Goal: Information Seeking & Learning: Check status

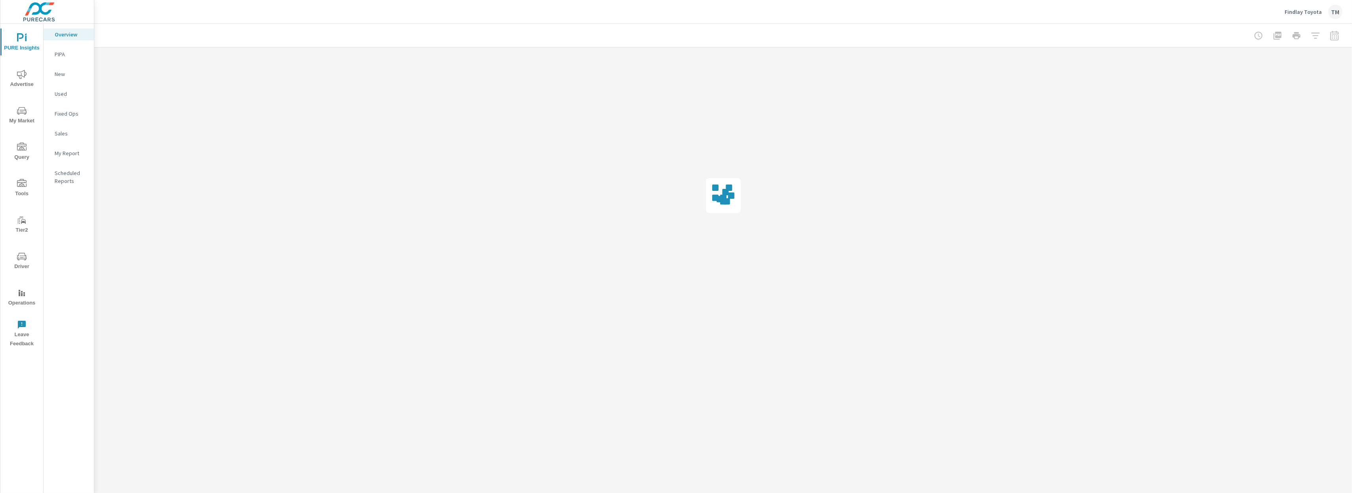
click at [24, 272] on button "Driver" at bounding box center [21, 260] width 43 height 27
click at [62, 54] on p "Search" at bounding box center [71, 54] width 33 height 8
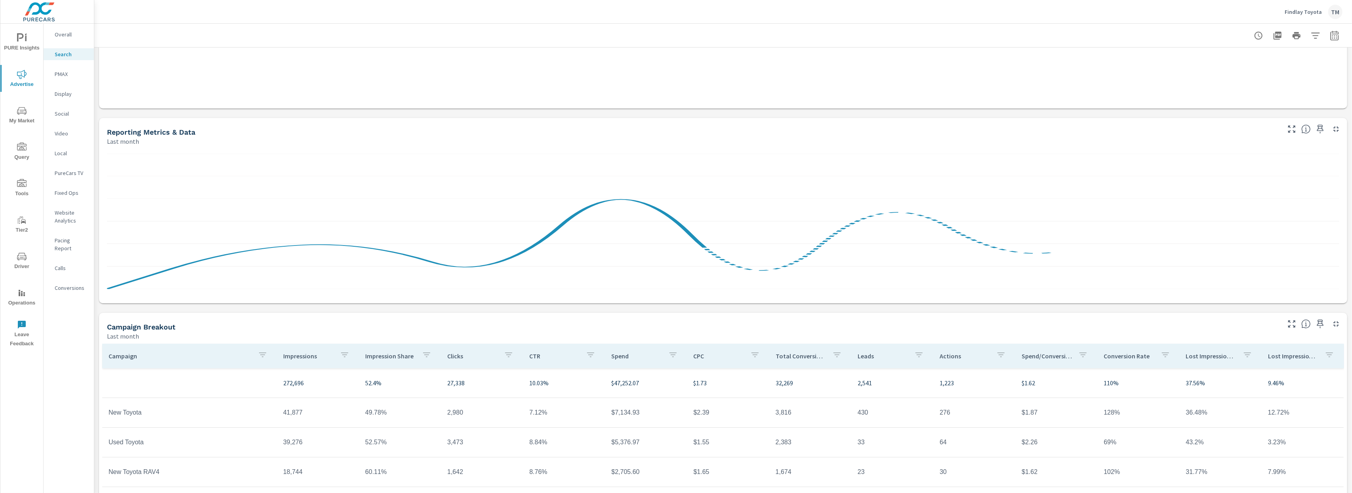
scroll to position [295, 0]
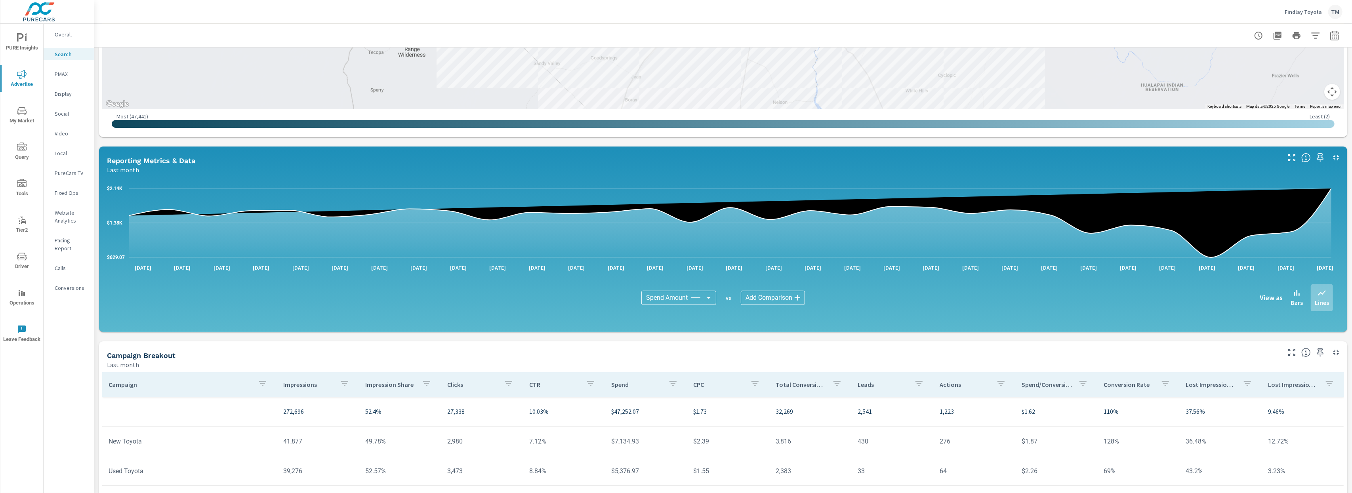
click at [663, 294] on body "PURE Insights Advertise My Market Query Tools Tier2 Driver Operations Leave Fee…" at bounding box center [676, 246] width 1352 height 493
click at [672, 350] on span "Number In Stock" at bounding box center [665, 351] width 44 height 11
type input "Number In Stock"
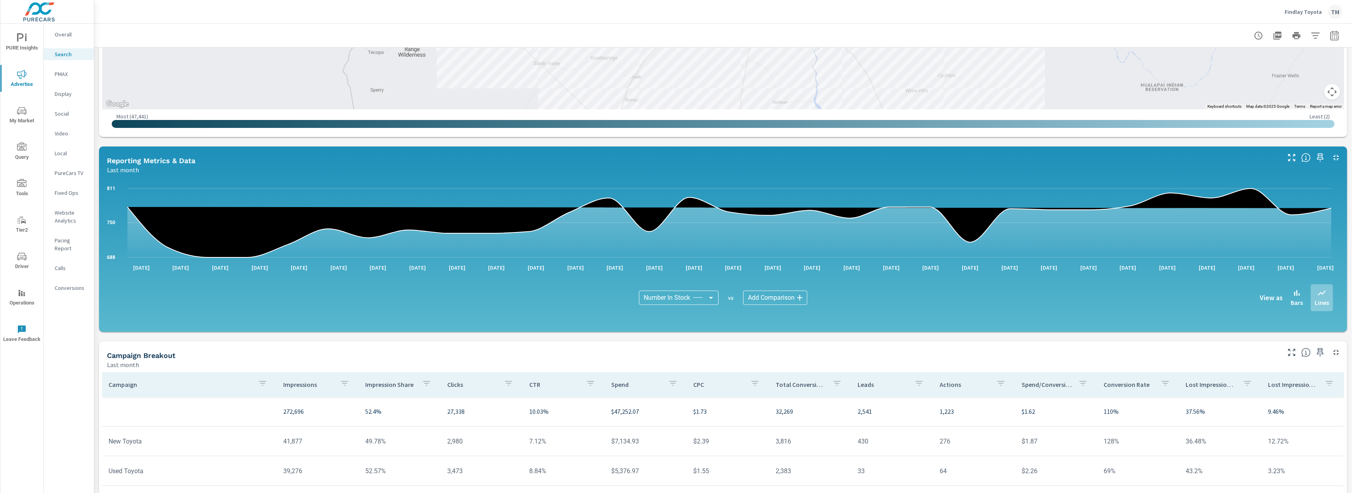
click at [1326, 40] on button "button" at bounding box center [1334, 36] width 16 height 16
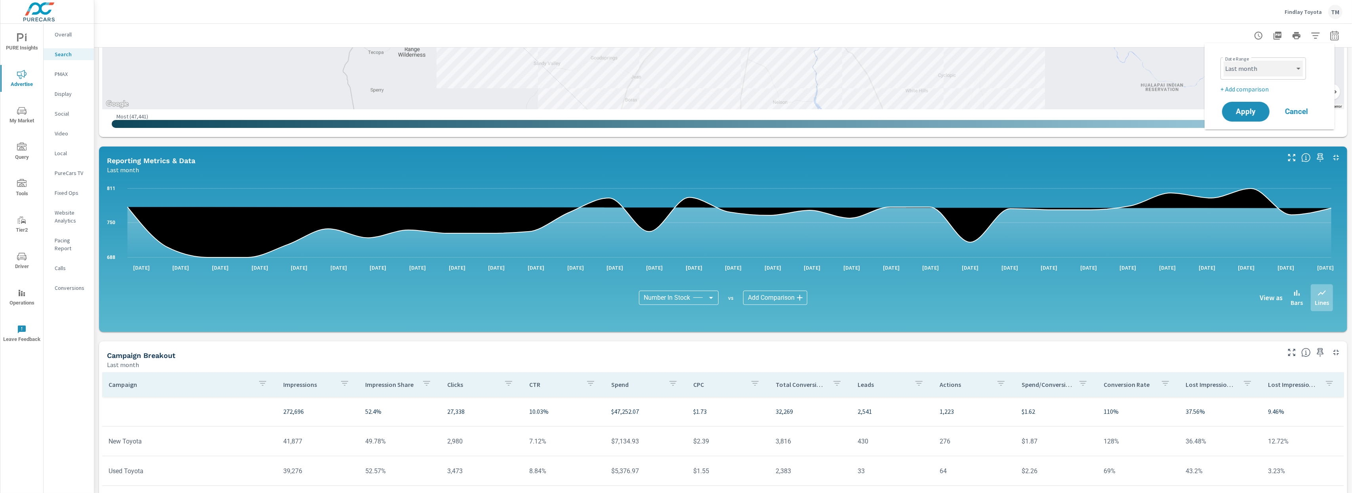
click at [1254, 72] on select "Custom [DATE] Last week Last 7 days Last 14 days Last 30 days Last 45 days Last…" at bounding box center [1262, 69] width 79 height 16
click at [1223, 61] on select "Custom [DATE] Last week Last 7 days Last 14 days Last 30 days Last 45 days Last…" at bounding box center [1262, 69] width 79 height 16
select select "custom"
click at [1242, 99] on input "[DATE]" at bounding box center [1242, 99] width 44 height 16
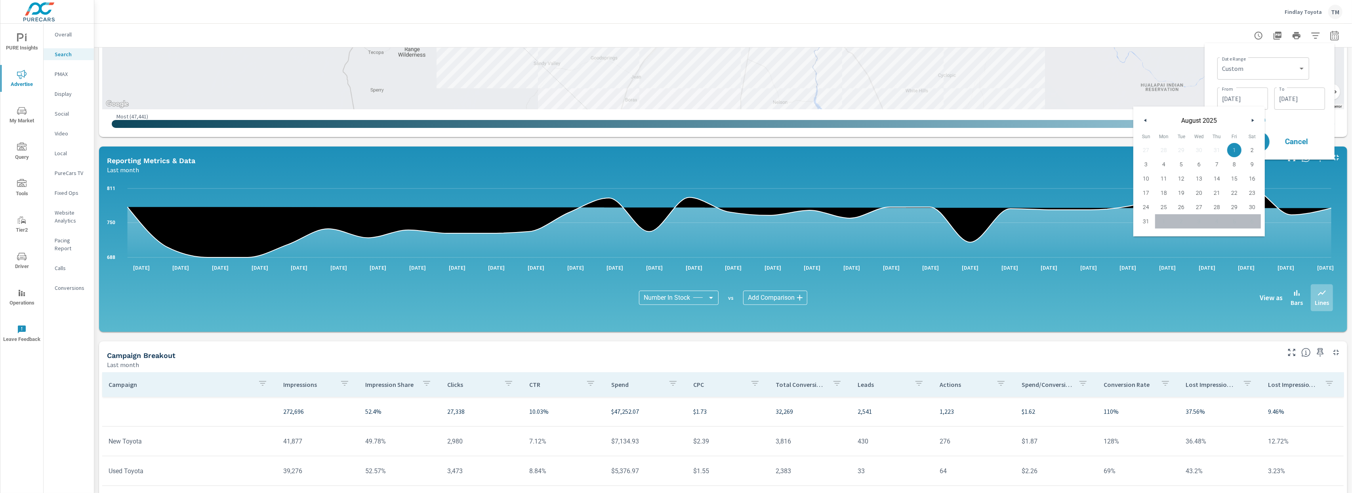
click at [1149, 121] on button "button" at bounding box center [1146, 121] width 10 height 10
click at [1181, 151] on span "1" at bounding box center [1181, 150] width 18 height 10
type input "[DATE]"
click at [1306, 104] on input "[DATE]" at bounding box center [1299, 99] width 44 height 16
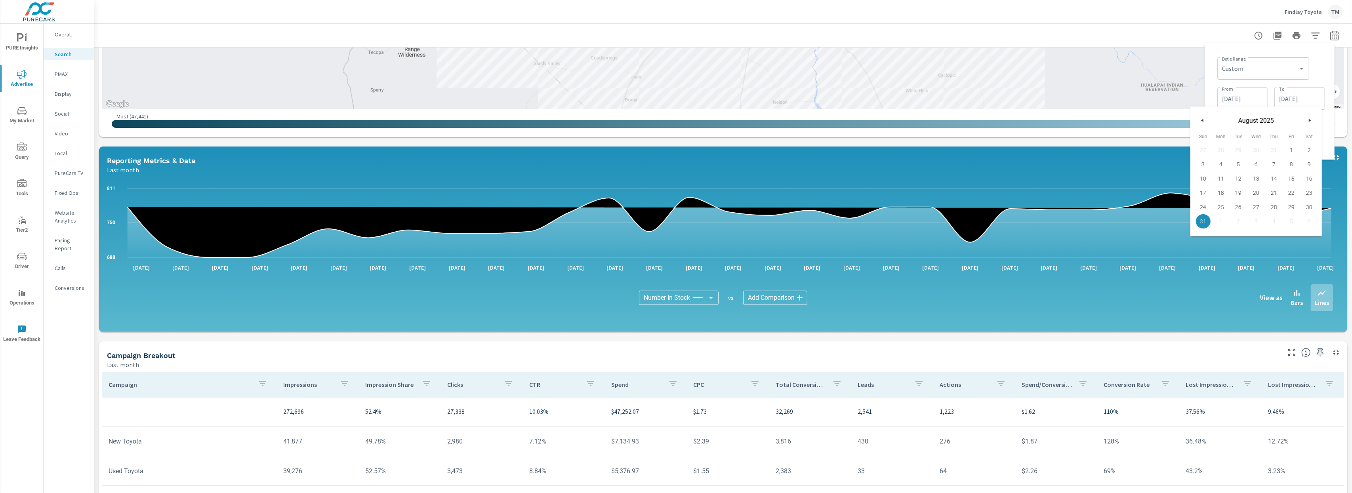
click at [1204, 122] on button "button" at bounding box center [1203, 121] width 10 height 10
click at [1278, 208] on span "31" at bounding box center [1274, 207] width 18 height 10
type input "[DATE]"
click at [1326, 145] on div "Date Range Custom [DATE] Last week Last 7 days Last 14 days Last 30 days Last 4…" at bounding box center [1269, 102] width 117 height 104
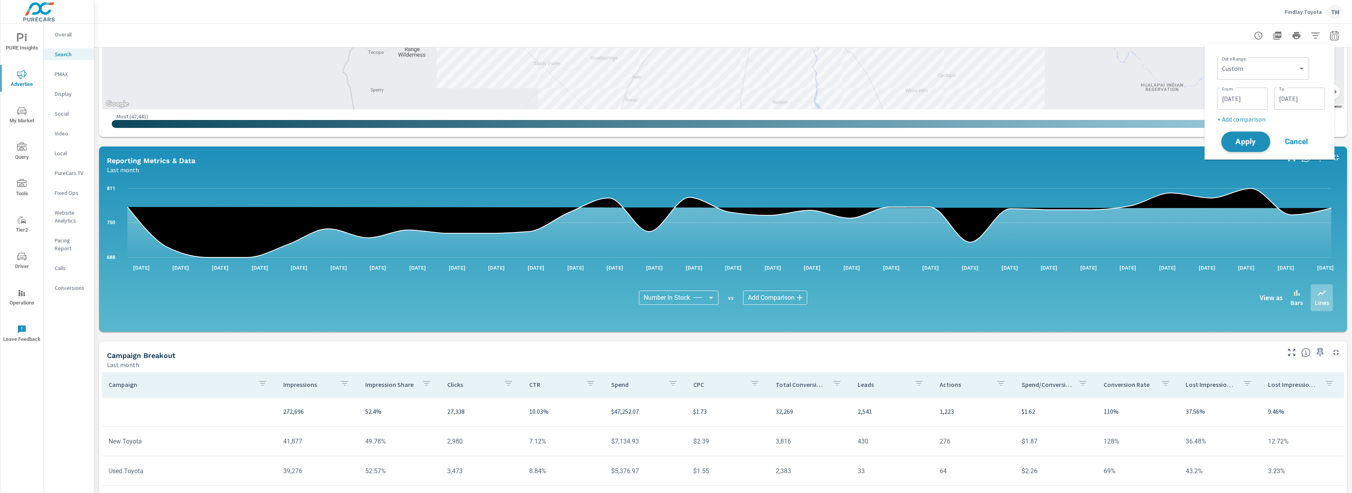
click at [1258, 147] on button "Apply" at bounding box center [1245, 141] width 49 height 21
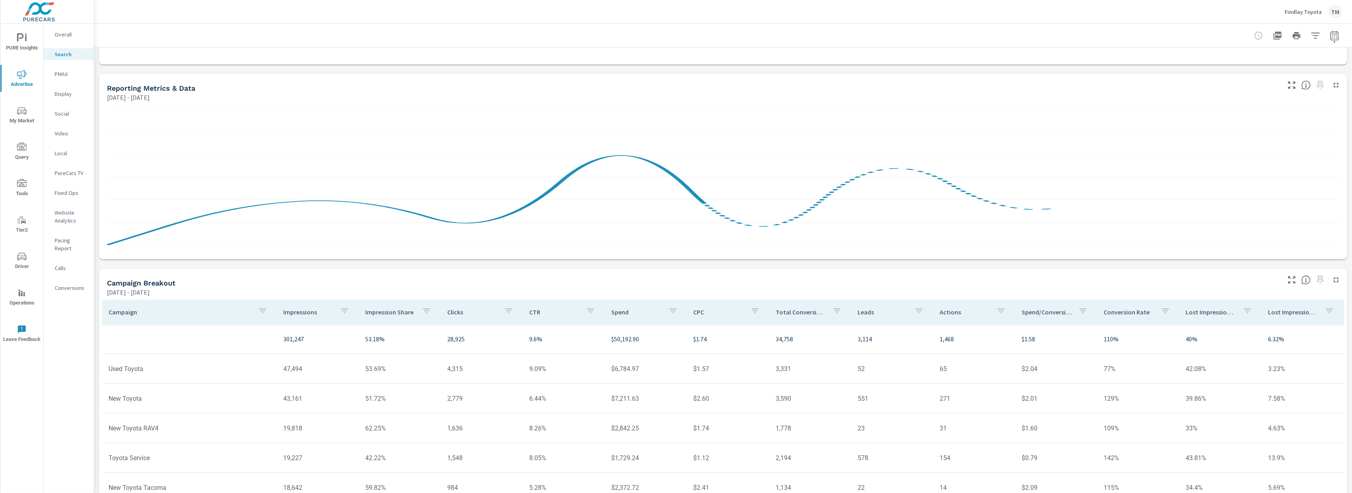
scroll to position [398, 0]
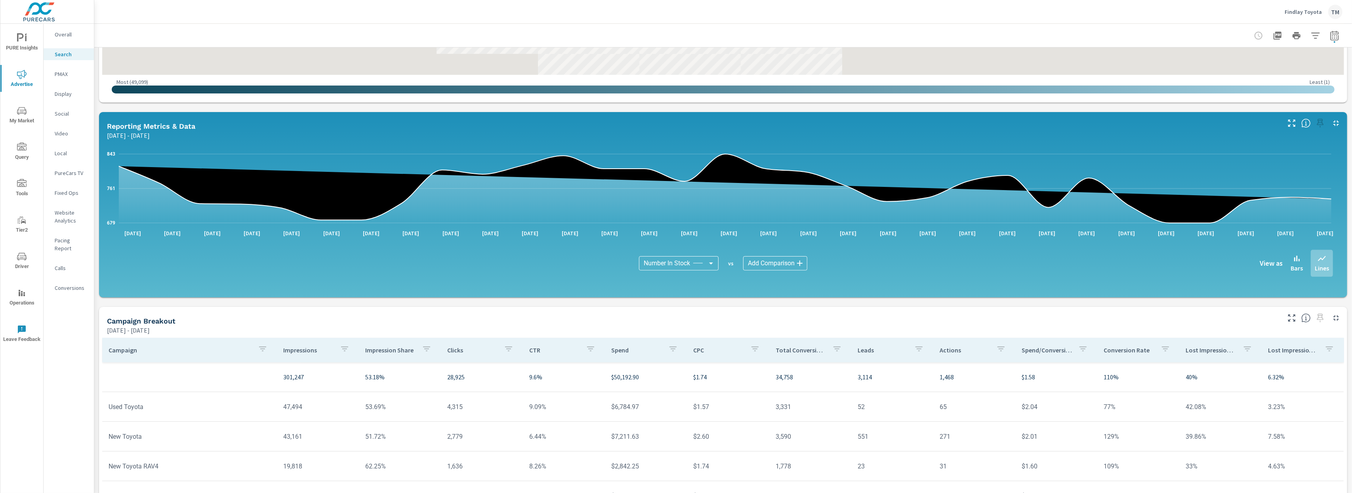
scroll to position [318, 0]
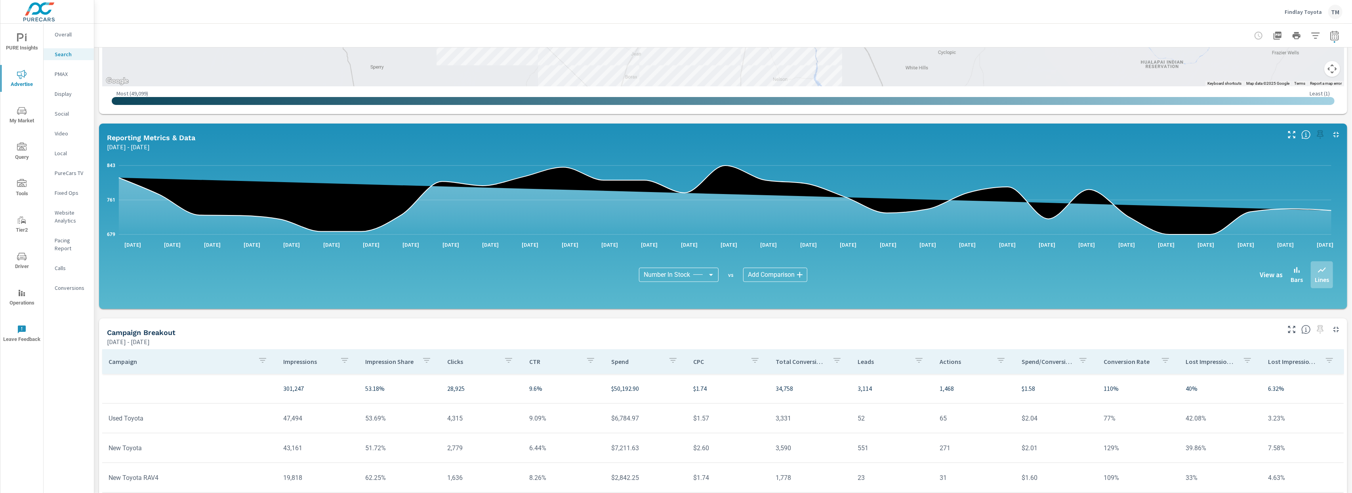
click at [1329, 33] on icon "button" at bounding box center [1334, 36] width 10 height 10
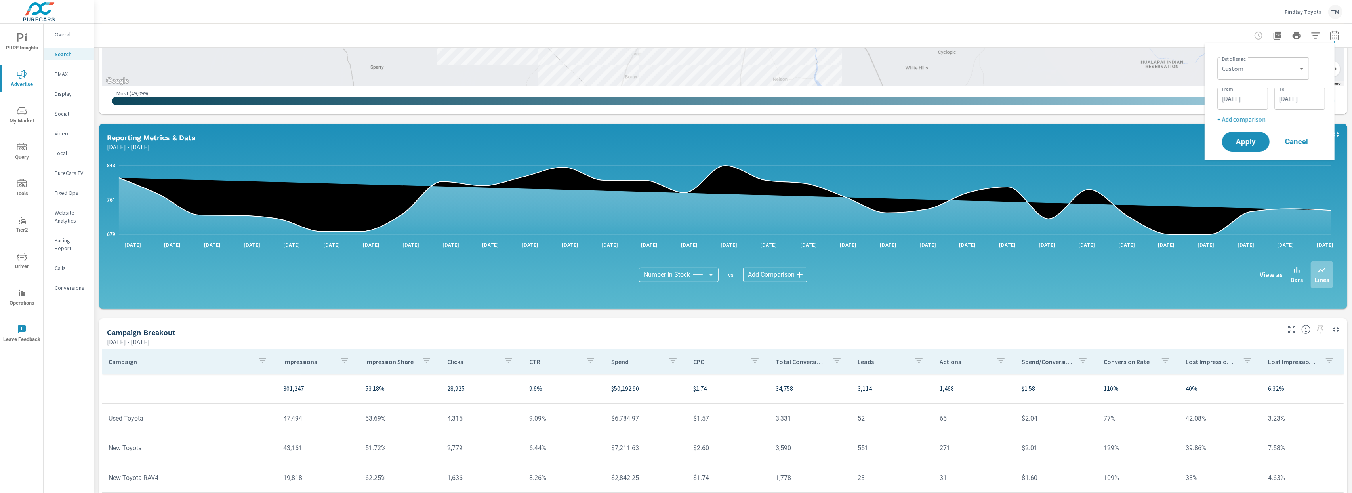
click at [1288, 97] on input "[DATE]" at bounding box center [1299, 99] width 44 height 16
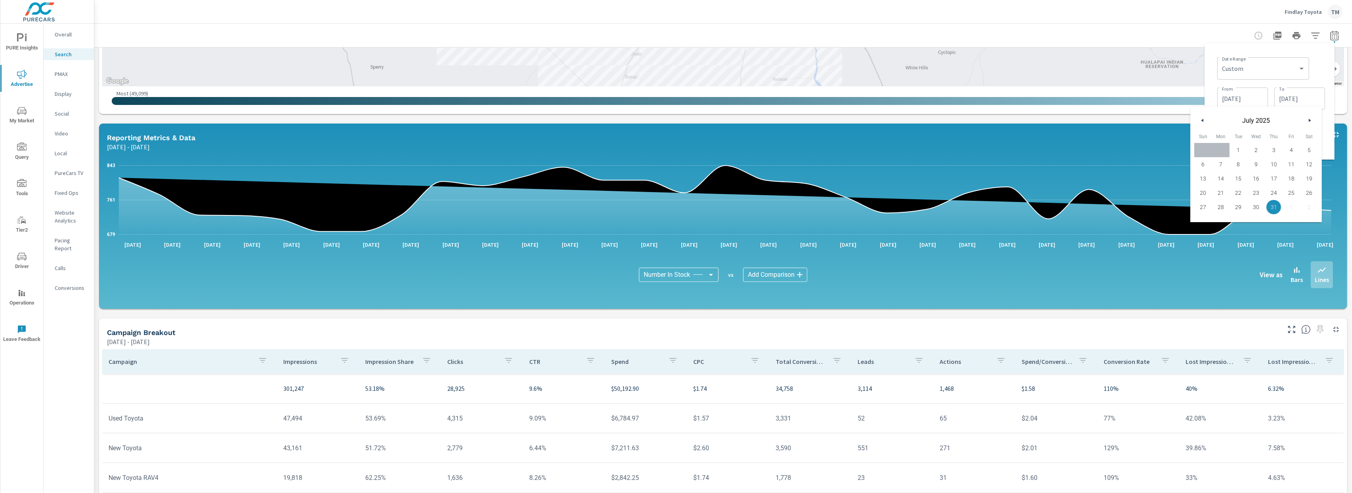
click at [1309, 121] on icon "button" at bounding box center [1310, 120] width 4 height 3
click at [1205, 222] on span "31" at bounding box center [1203, 221] width 18 height 10
type input "[DATE]"
click at [1326, 129] on div "Date Range Custom [DATE] Last week Last 7 days Last 14 days Last 30 days Last 4…" at bounding box center [1269, 102] width 117 height 104
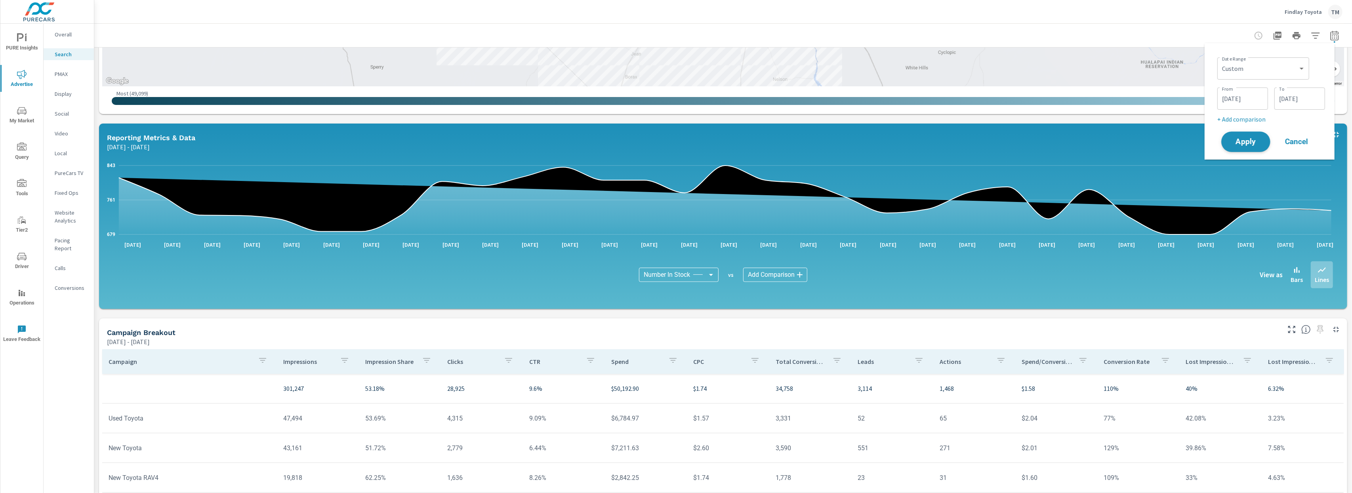
click at [1254, 141] on span "Apply" at bounding box center [1245, 142] width 32 height 8
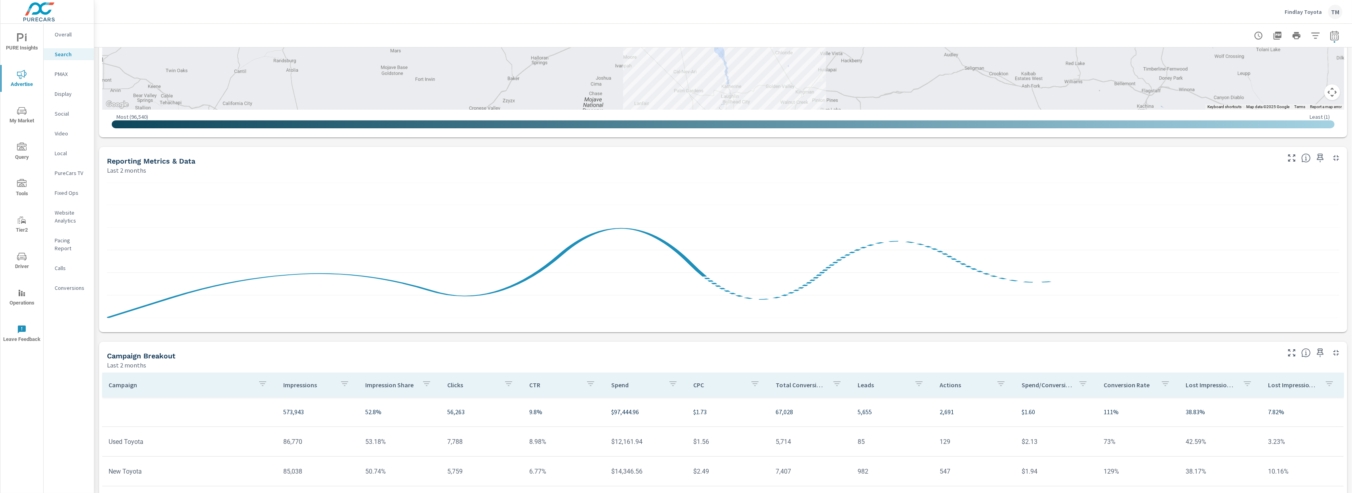
scroll to position [316, 0]
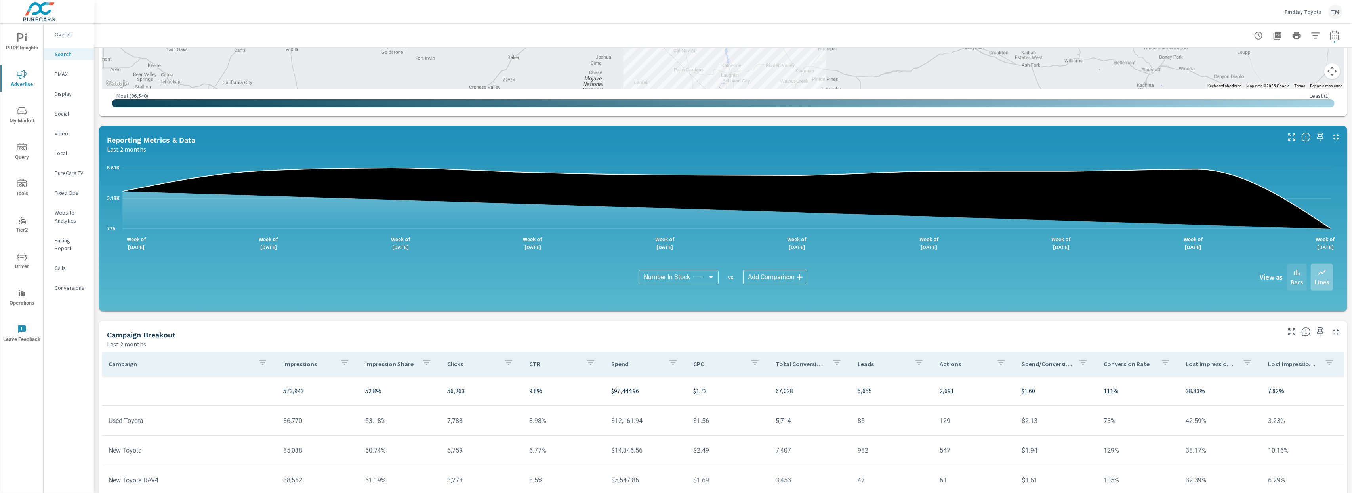
click at [1286, 279] on div "Bars" at bounding box center [1296, 277] width 20 height 27
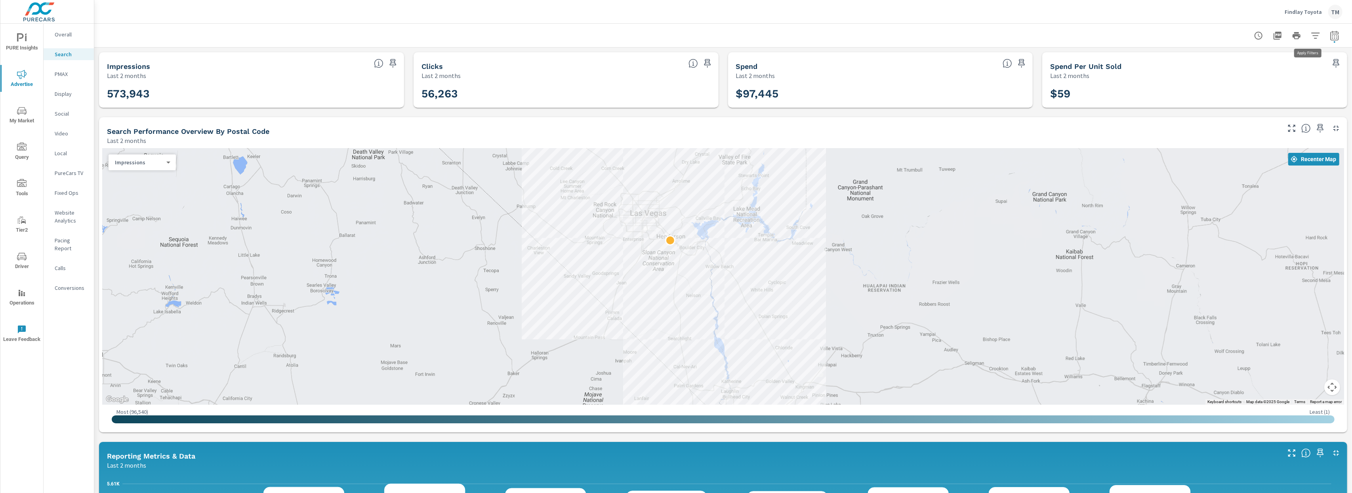
click at [1312, 38] on button "button" at bounding box center [1315, 36] width 16 height 16
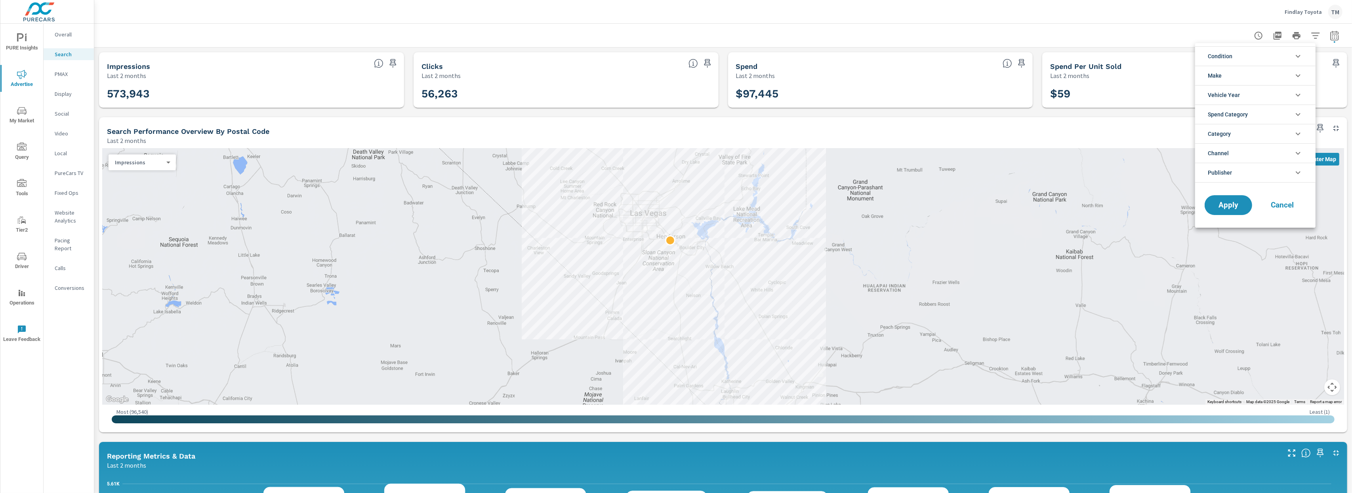
click at [1227, 58] on span "Condition" at bounding box center [1219, 56] width 25 height 19
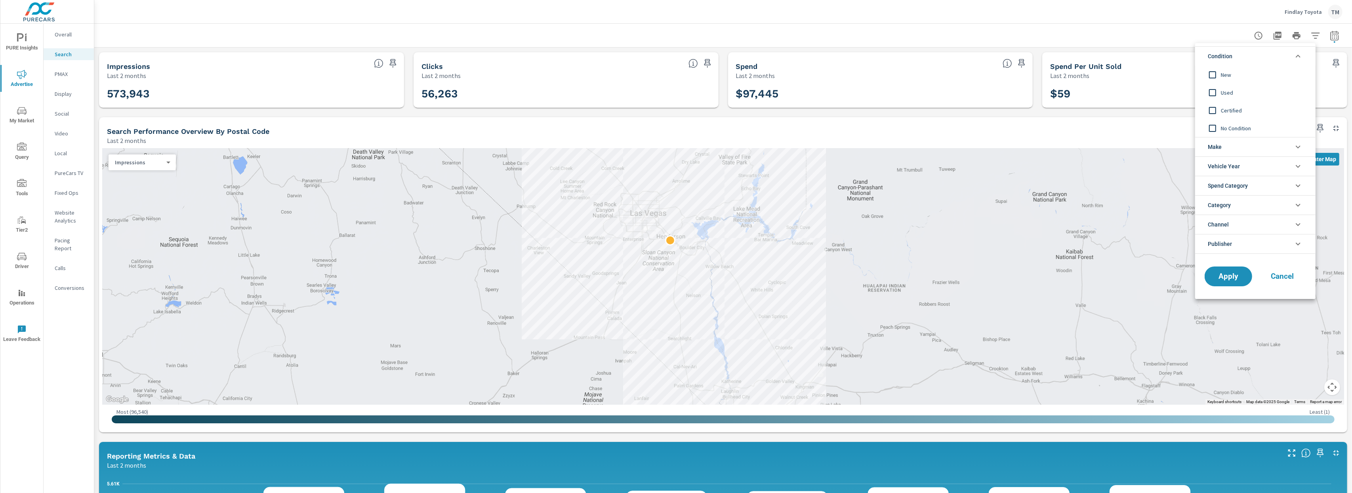
click at [1219, 75] on input "filter options" at bounding box center [1212, 75] width 17 height 17
click at [1229, 280] on span "Apply" at bounding box center [1228, 277] width 32 height 8
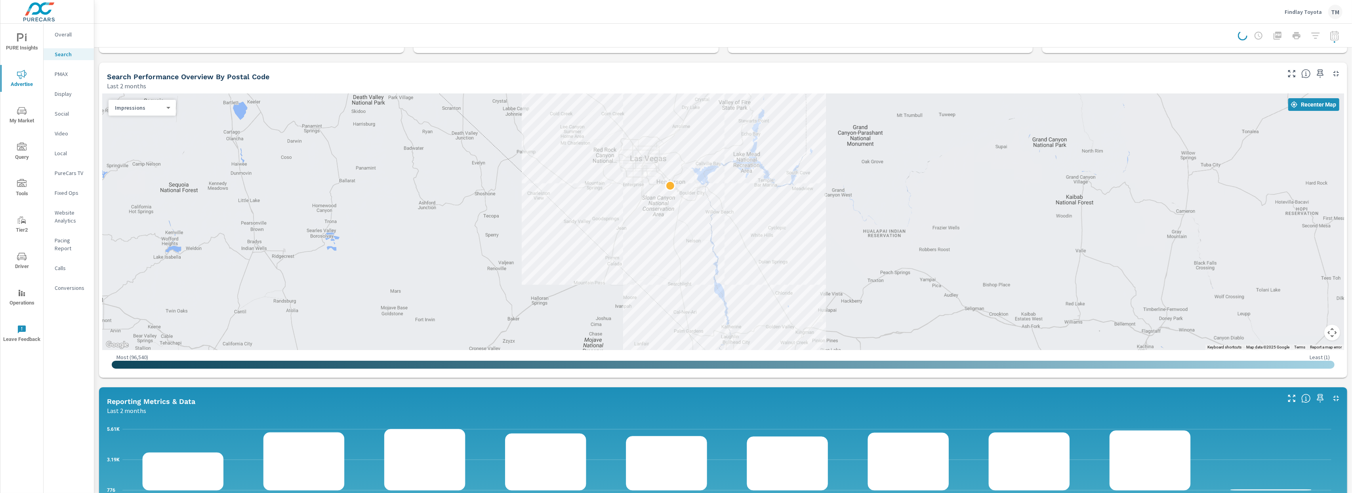
scroll to position [200, 0]
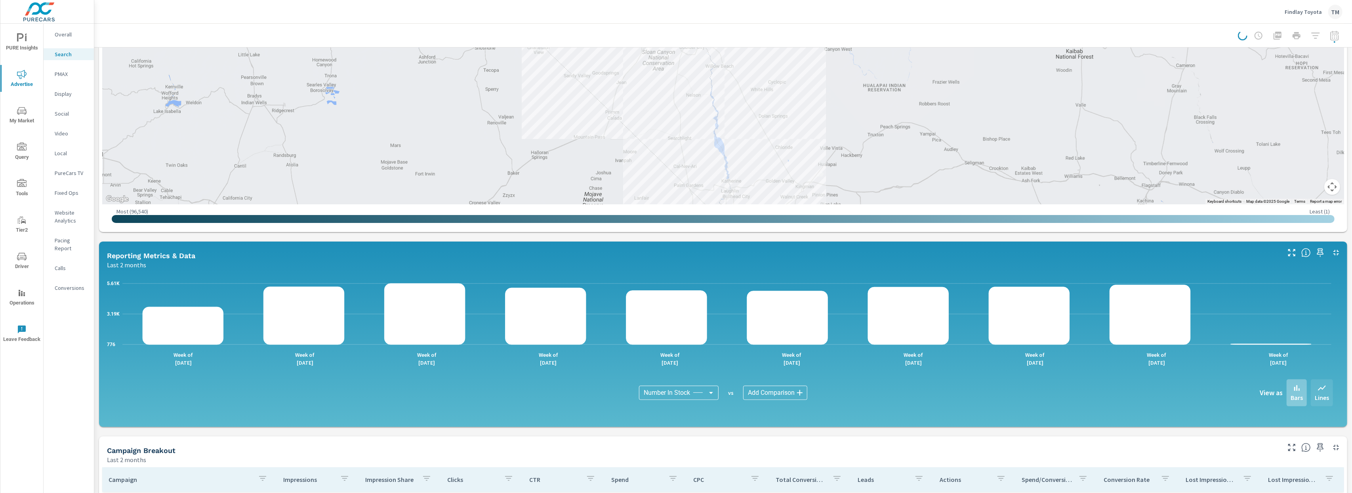
click at [1319, 390] on div "Lines" at bounding box center [1321, 392] width 22 height 27
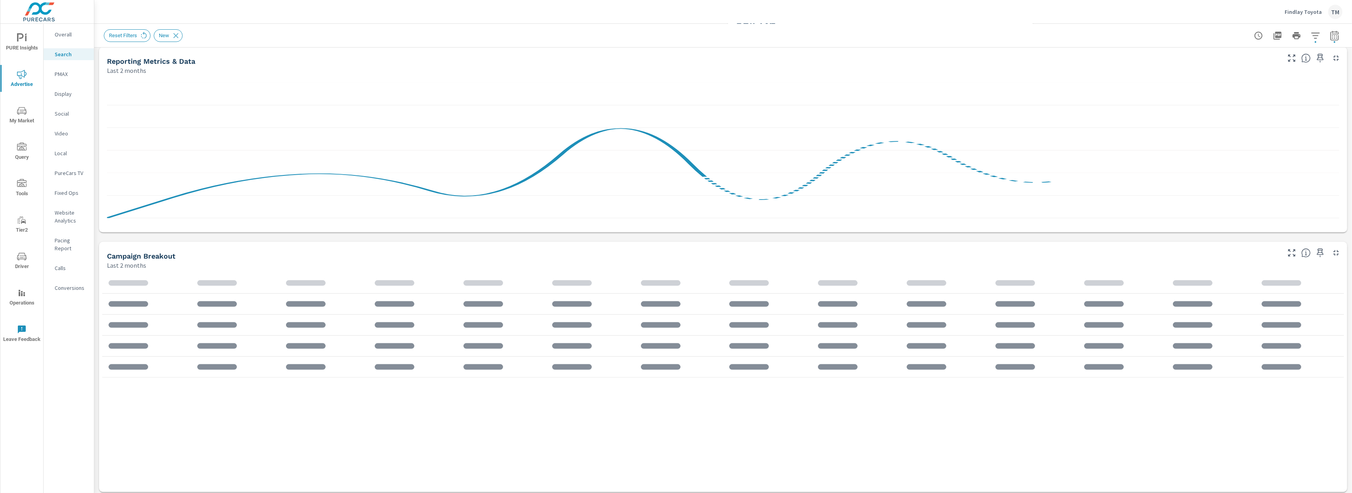
scroll to position [74, 0]
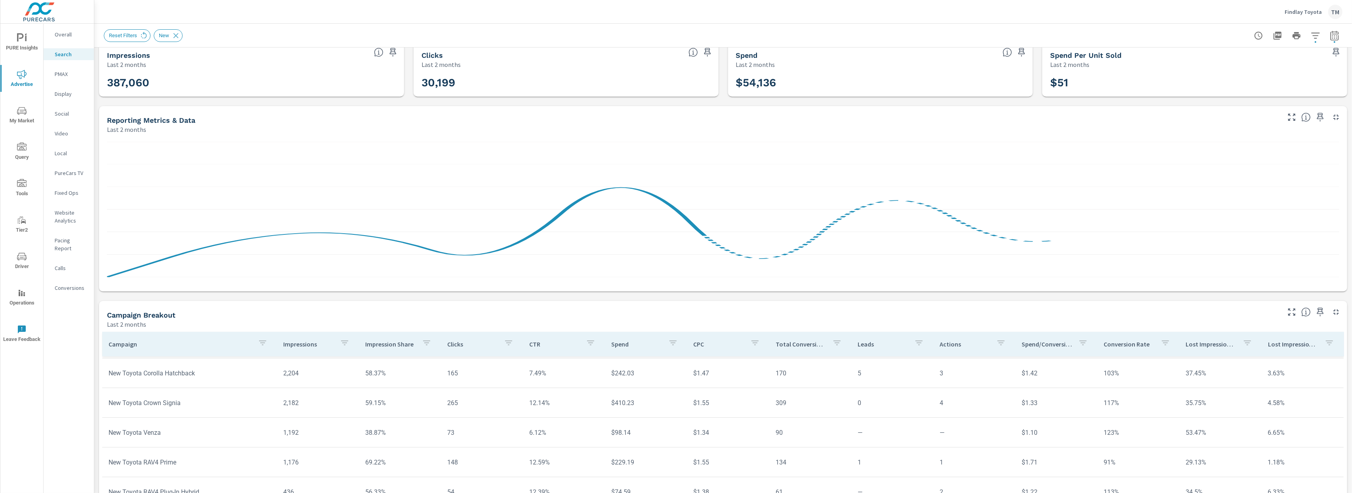
scroll to position [1, 0]
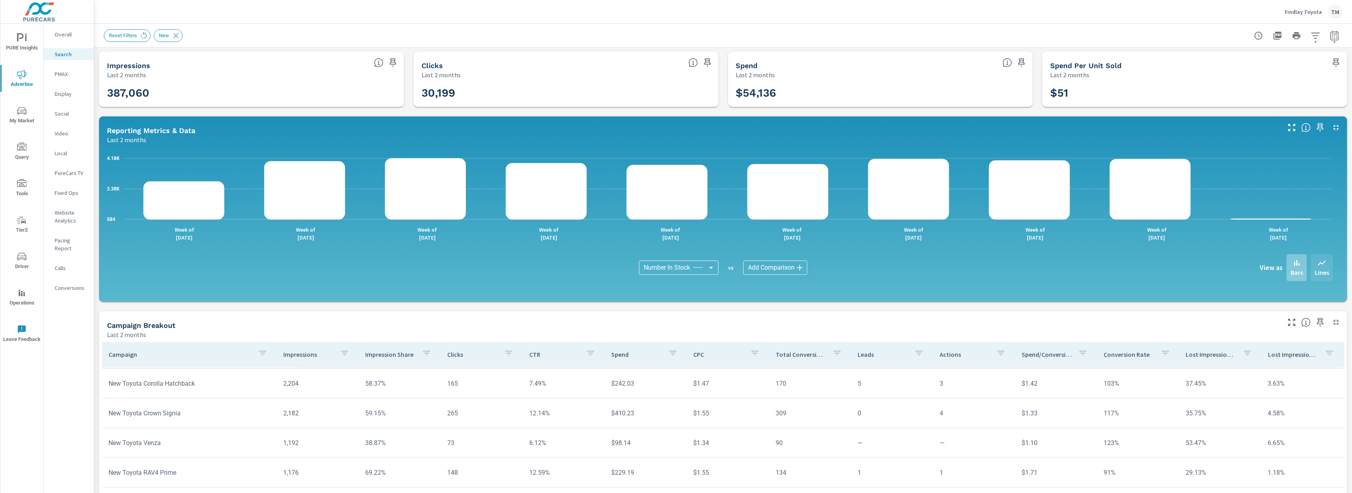
click at [1314, 272] on p "Lines" at bounding box center [1321, 273] width 14 height 10
